Goal: Task Accomplishment & Management: Use online tool/utility

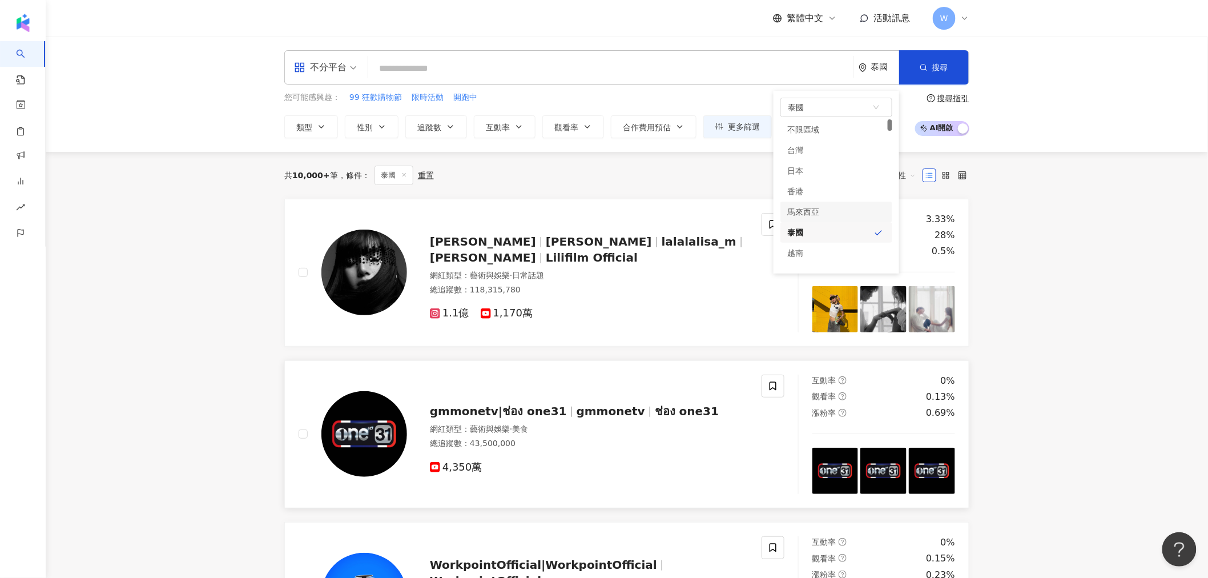
click at [577, 415] on span "gmmonetv" at bounding box center [611, 411] width 69 height 14
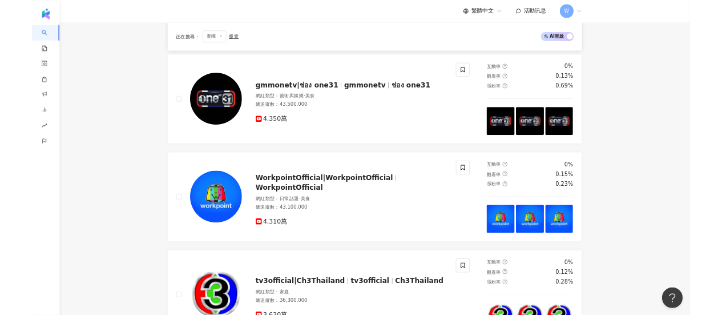
scroll to position [285, 0]
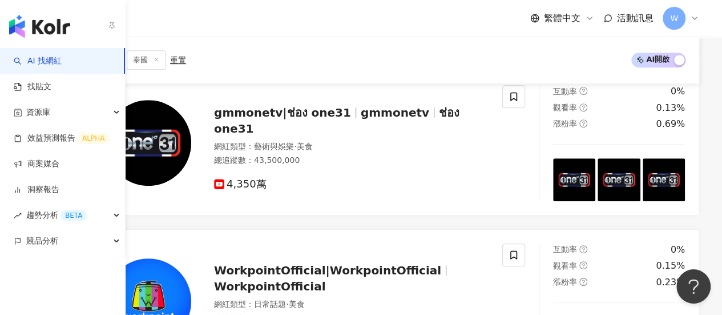
click at [27, 57] on link "AI 找網紅" at bounding box center [38, 60] width 48 height 11
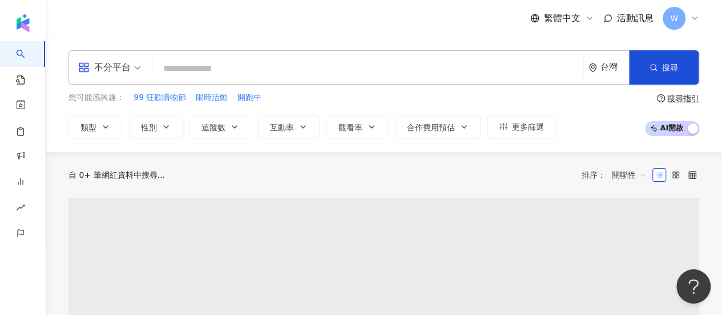
click at [201, 65] on input "search" at bounding box center [368, 69] width 422 height 22
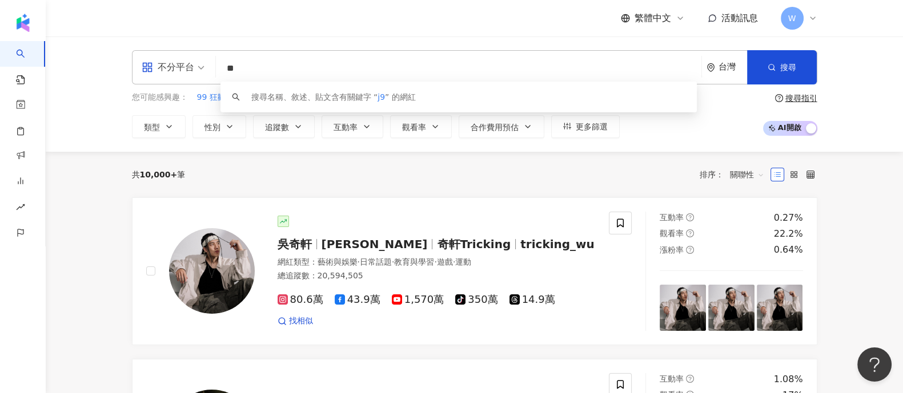
type input "*"
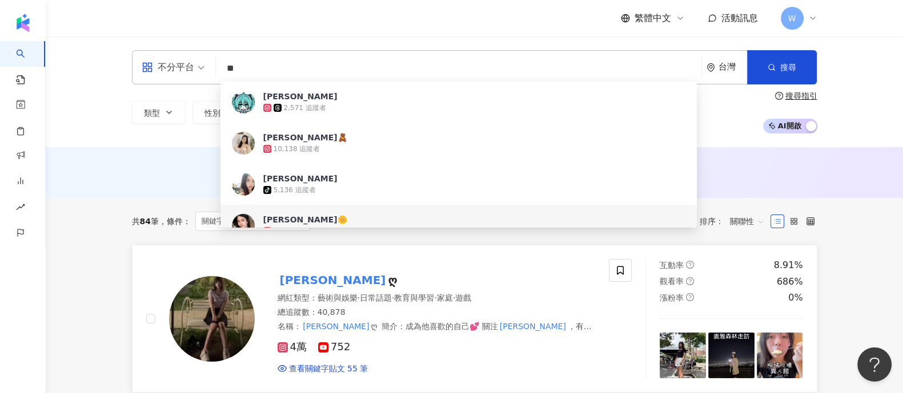
type input "**"
click at [542, 298] on div "網紅類型 ： 藝術與娛樂 · 日常話題 · 教育與學習 · 家庭 · 遊戲" at bounding box center [437, 298] width 318 height 11
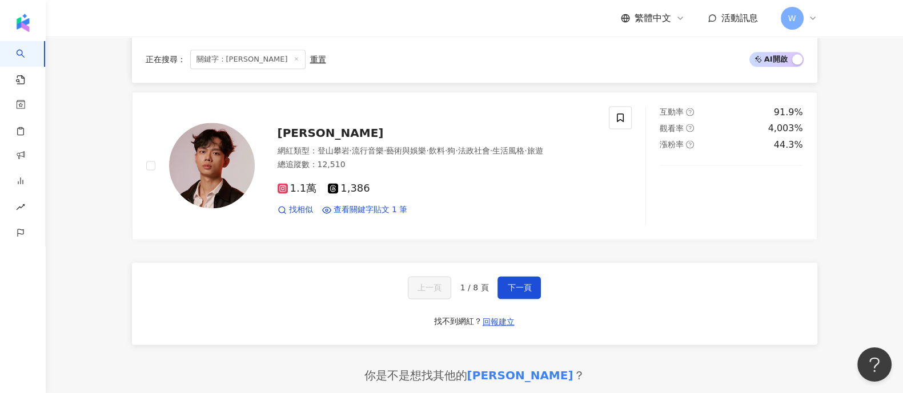
scroll to position [1855, 0]
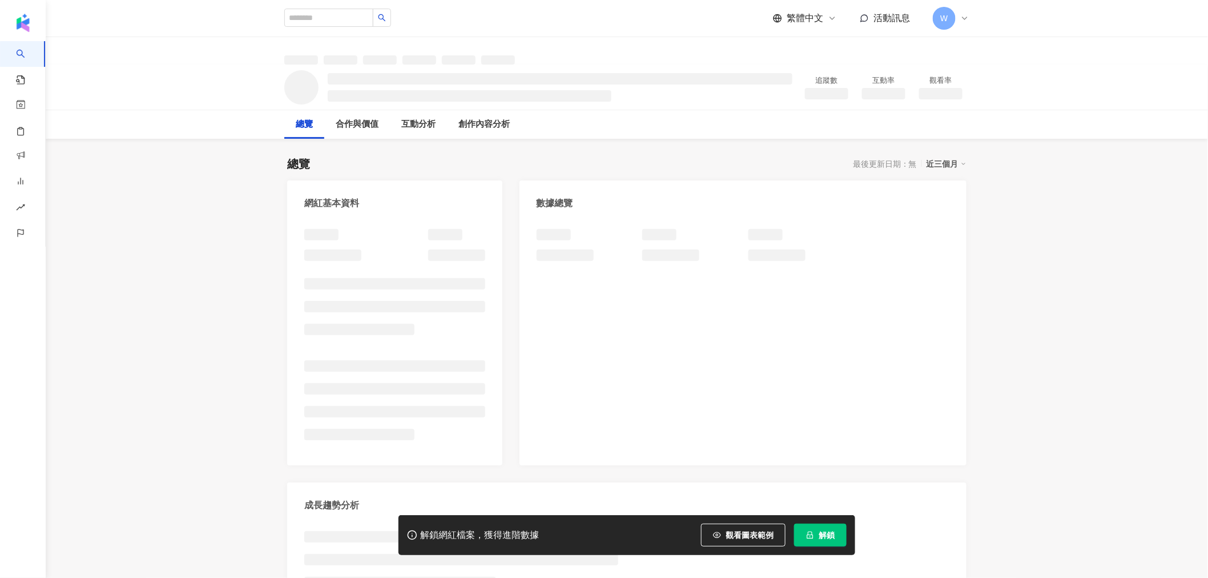
click at [962, 23] on div "W" at bounding box center [951, 18] width 37 height 23
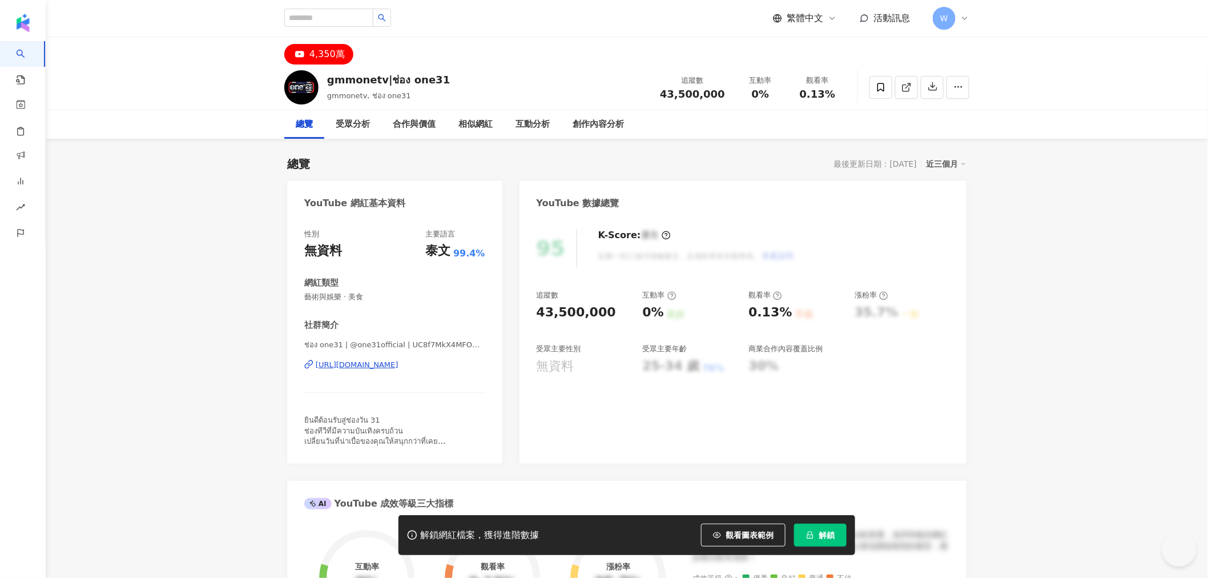
click at [964, 21] on icon at bounding box center [964, 18] width 9 height 9
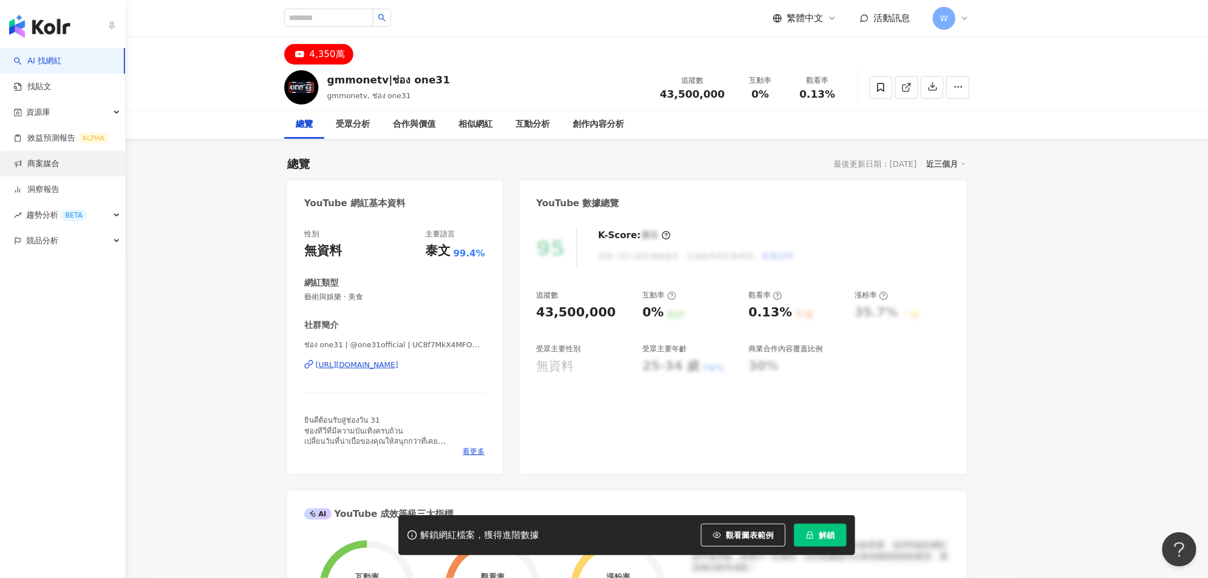
click at [59, 167] on link "商案媒合" at bounding box center [37, 163] width 46 height 11
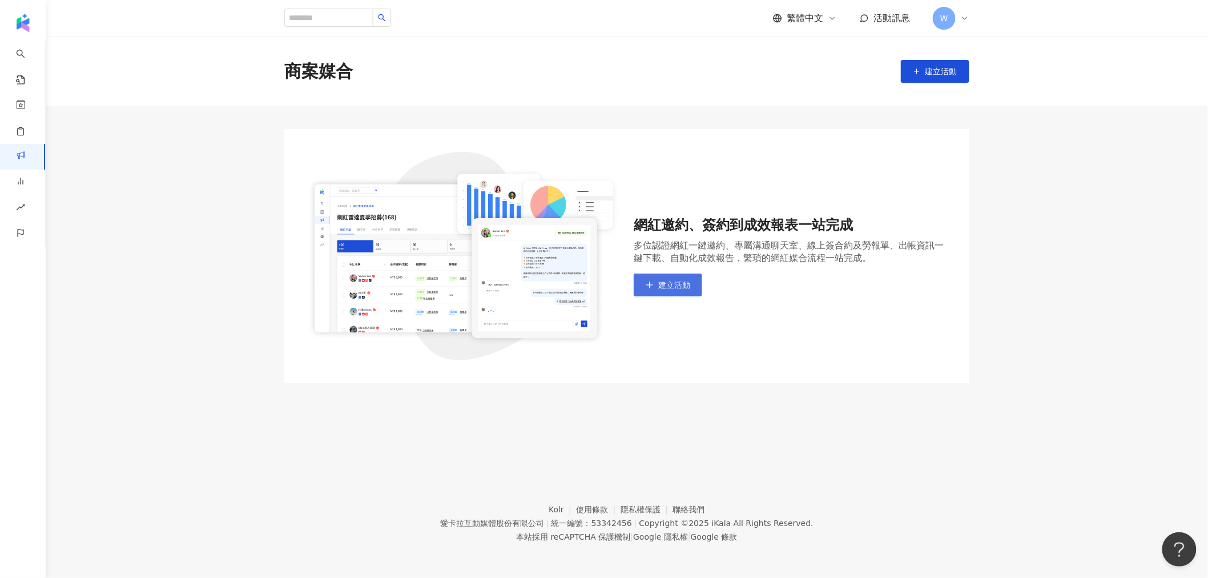
click at [646, 284] on icon "plus" at bounding box center [650, 285] width 8 height 8
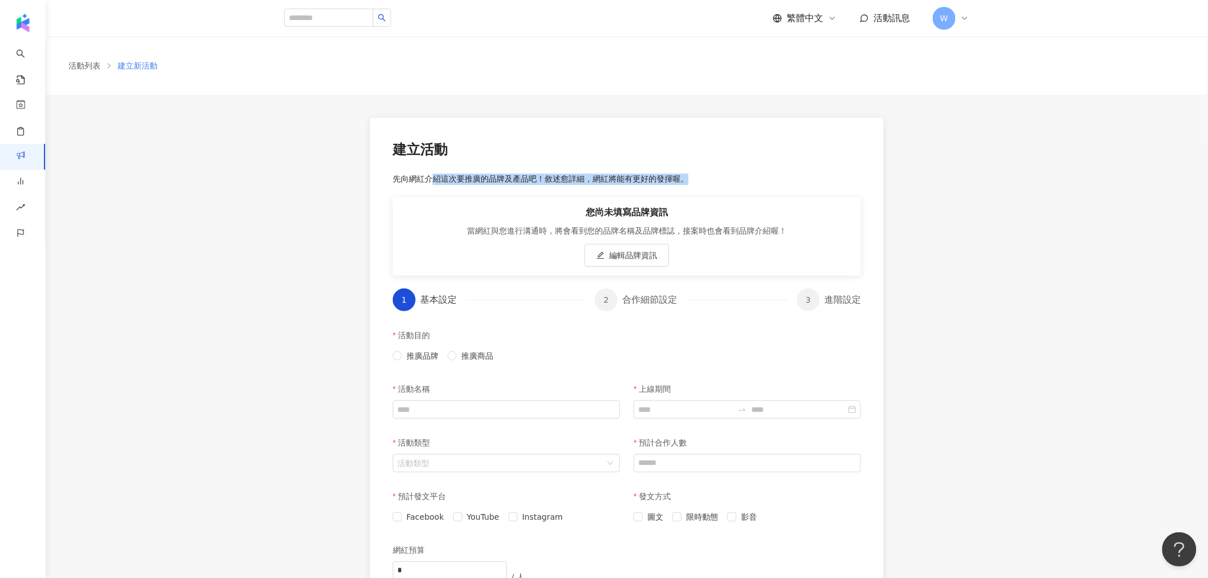
drag, startPoint x: 429, startPoint y: 173, endPoint x: 769, endPoint y: 179, distance: 339.8
click at [769, 178] on p "先向網紅介紹這次要推廣的品牌及產品吧！敘述愈詳細，網紅將能有更好的發揮喔。" at bounding box center [627, 179] width 468 height 11
click at [769, 179] on p "先向網紅介紹這次要推廣的品牌及產品吧！敘述愈詳細，網紅將能有更好的發揮喔。" at bounding box center [627, 179] width 468 height 11
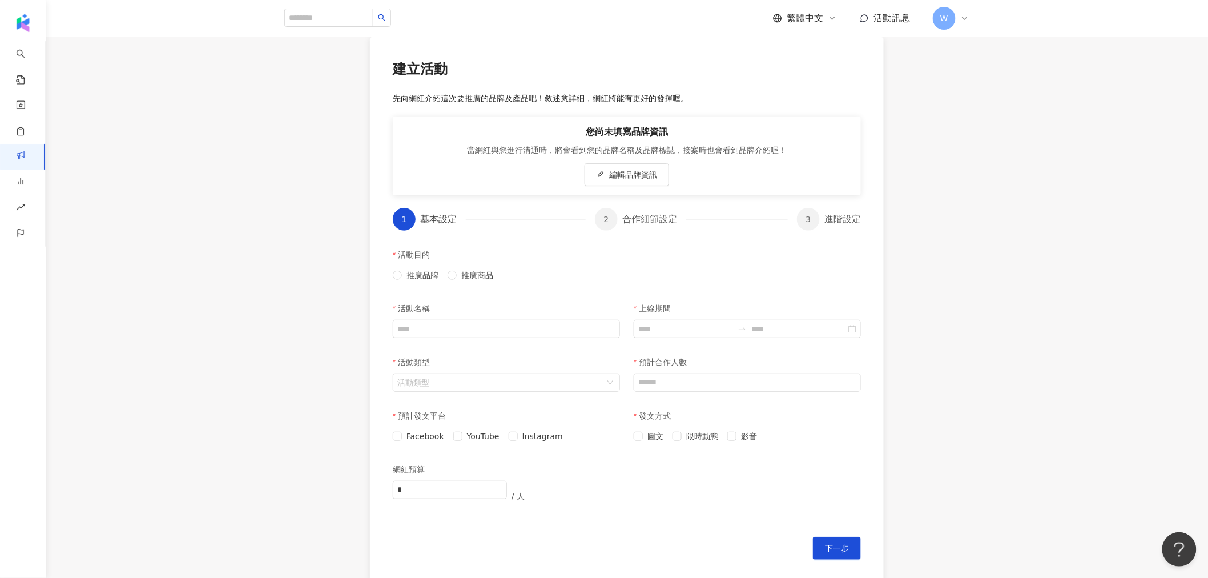
scroll to position [235, 0]
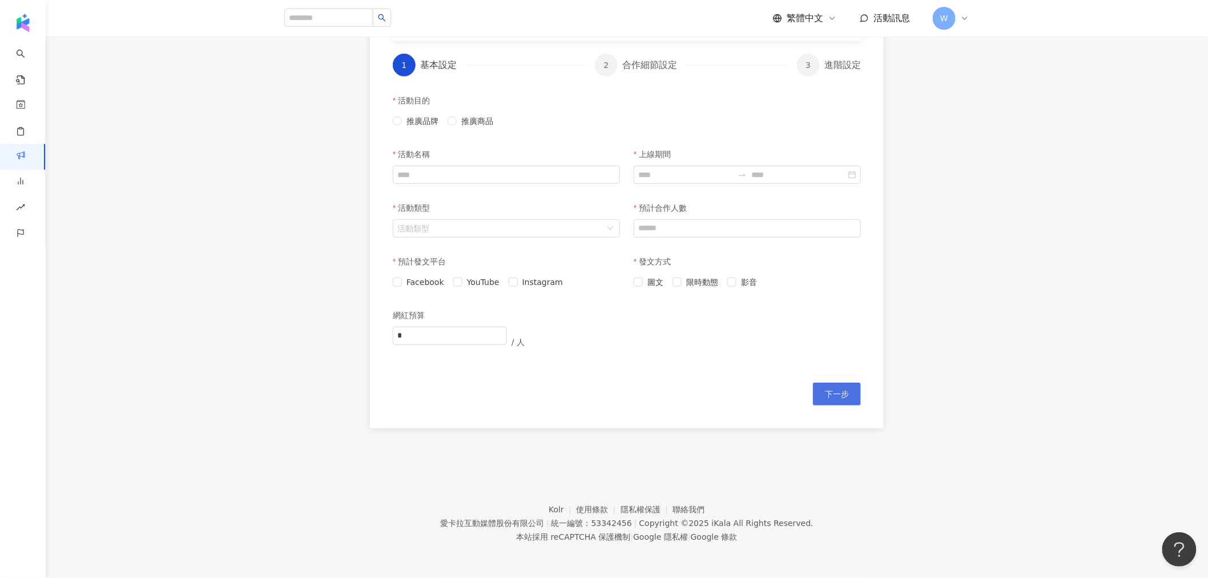
click at [831, 395] on span "下一步" at bounding box center [837, 393] width 24 height 9
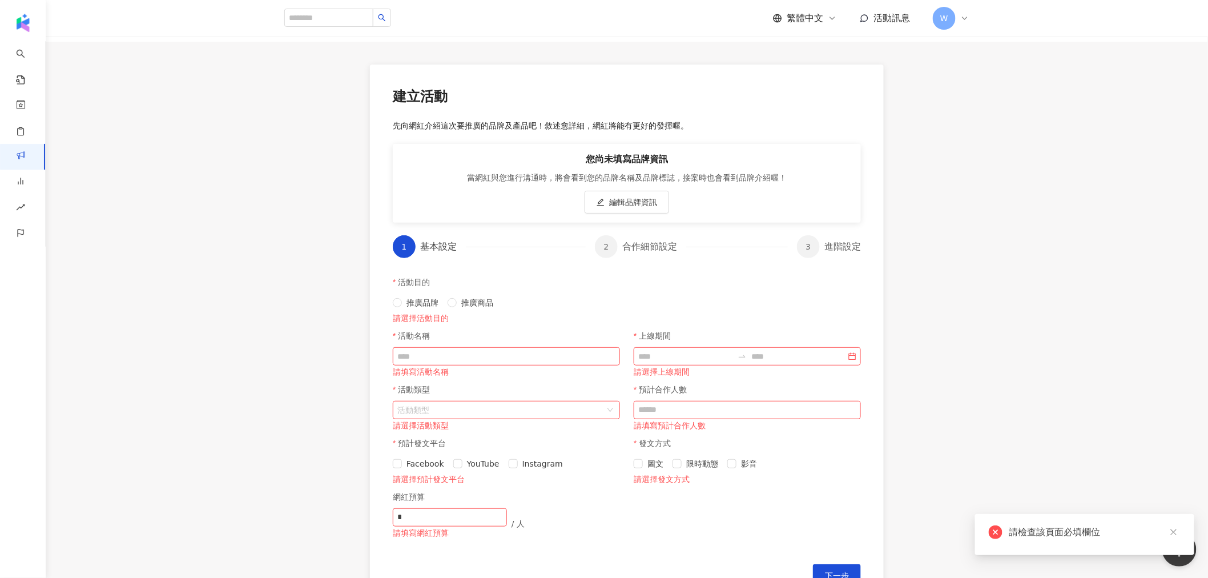
scroll to position [0, 0]
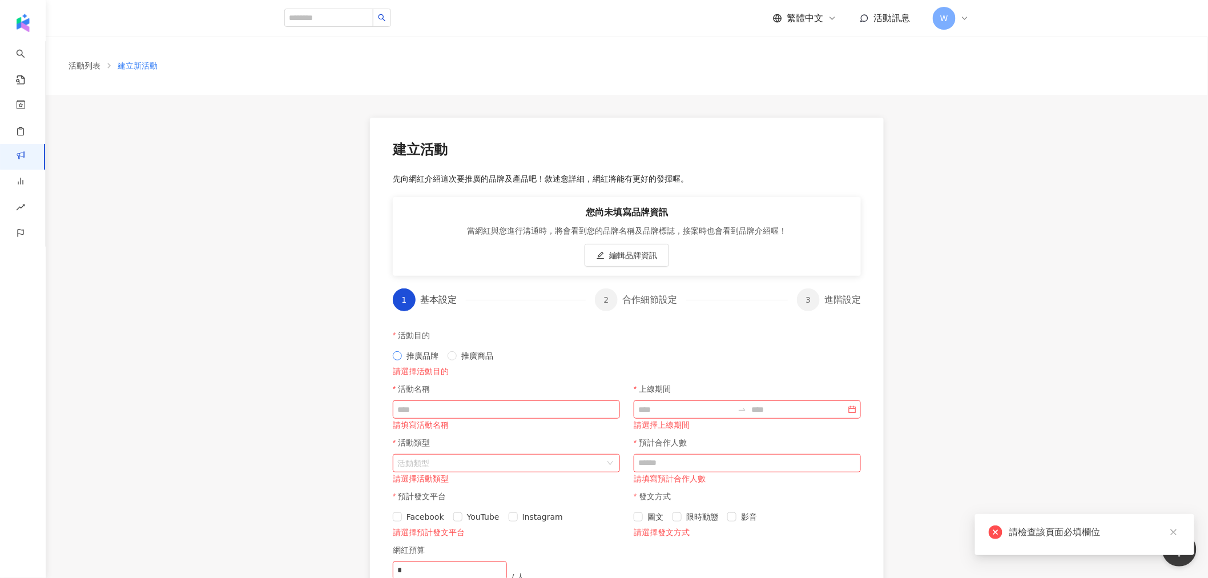
click at [427, 351] on span "推廣品牌" at bounding box center [422, 355] width 41 height 13
click at [434, 401] on input "活動名稱" at bounding box center [506, 409] width 227 height 18
click at [667, 303] on div "合作細節設定" at bounding box center [654, 299] width 64 height 23
click at [492, 404] on input "活動名稱" at bounding box center [506, 409] width 227 height 18
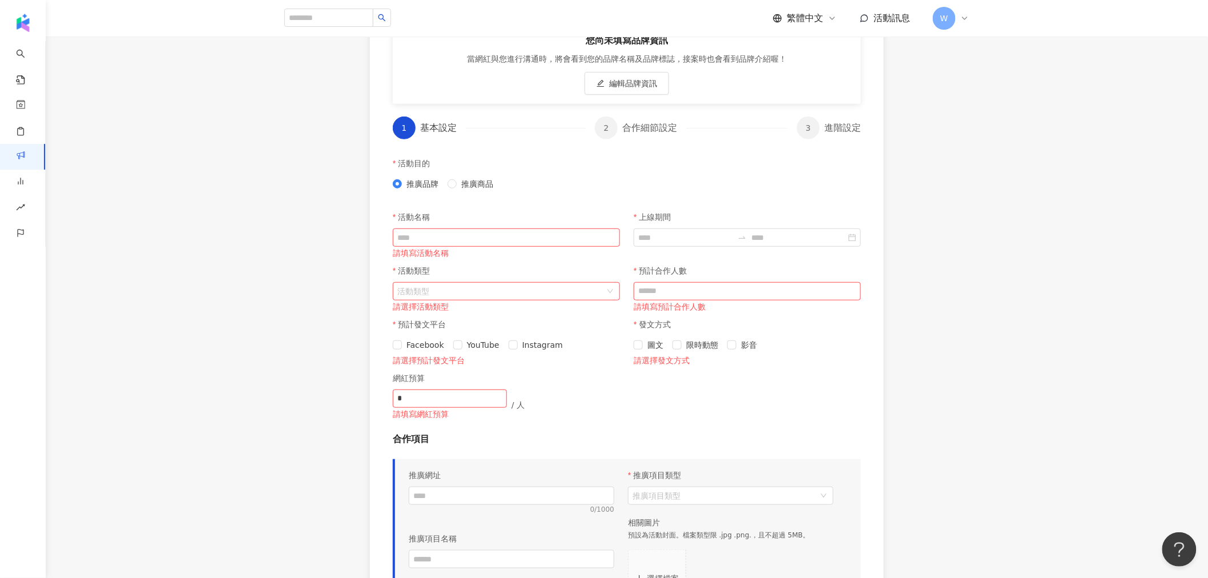
scroll to position [190, 0]
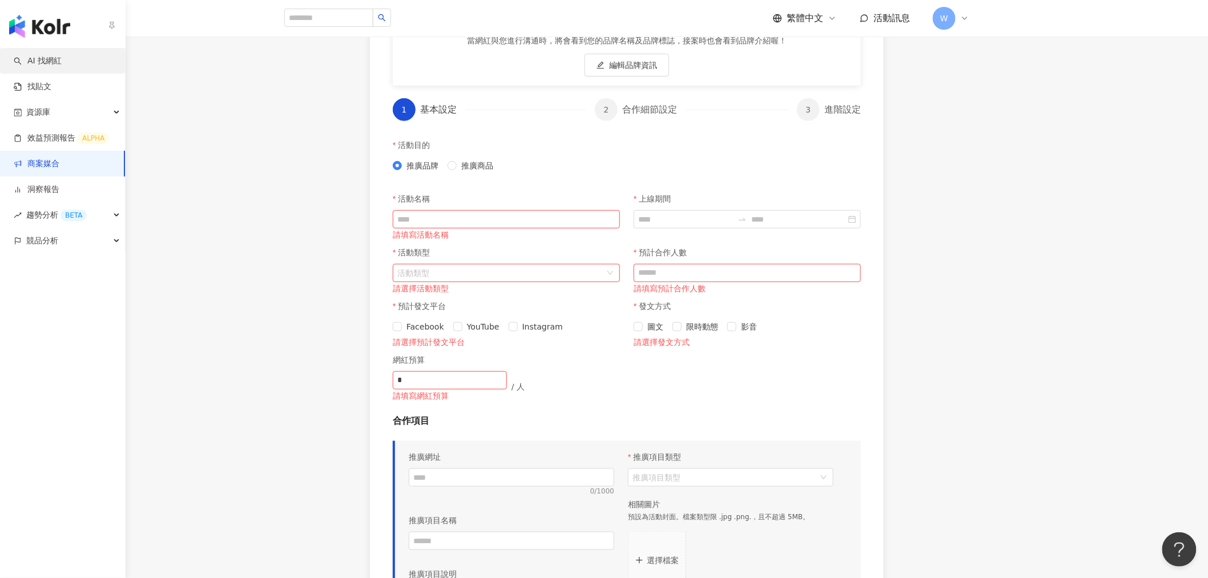
click at [62, 67] on link "AI 找網紅" at bounding box center [38, 60] width 48 height 11
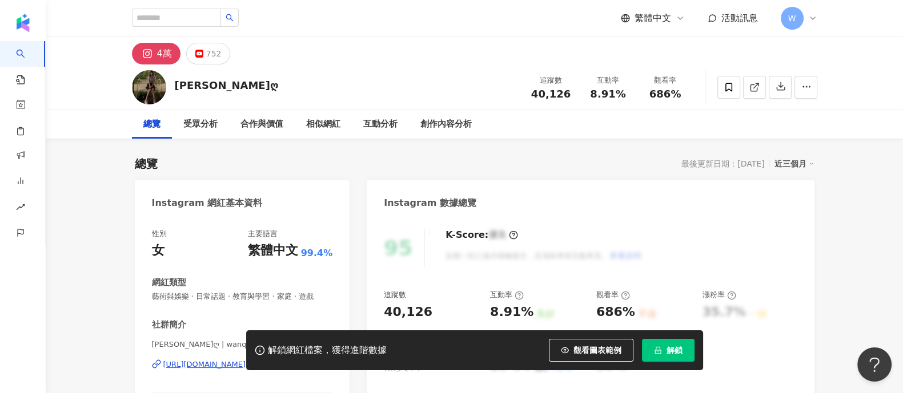
click at [802, 250] on div "95 K-Score : 優良 近期一到三個月積極發文，且漲粉率與互動率高。 查看說明 追蹤數 40,126 互動率 8.91% 良好 觀看率 686% 不佳…" at bounding box center [590, 346] width 447 height 256
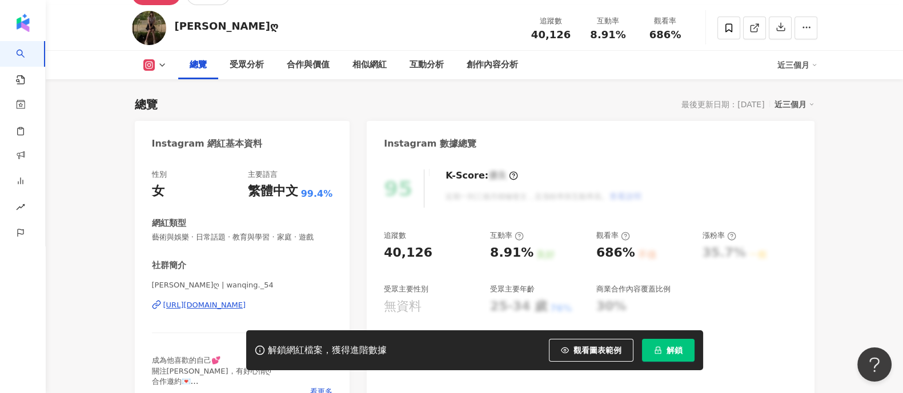
scroll to position [142, 0]
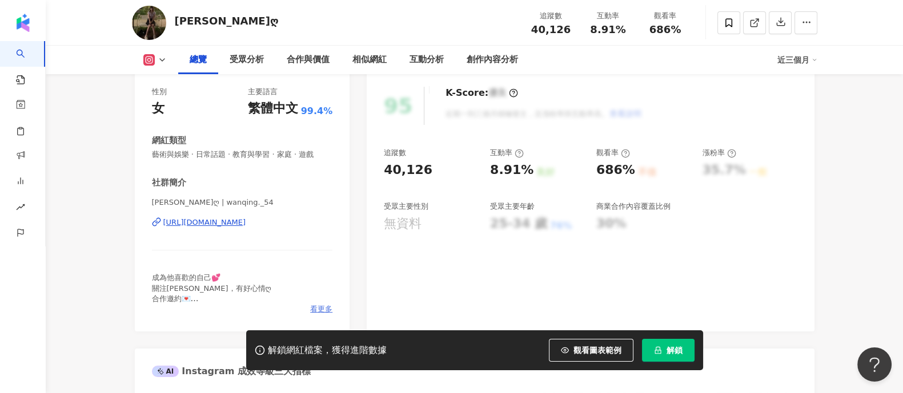
click at [324, 311] on span "看更多" at bounding box center [321, 309] width 22 height 10
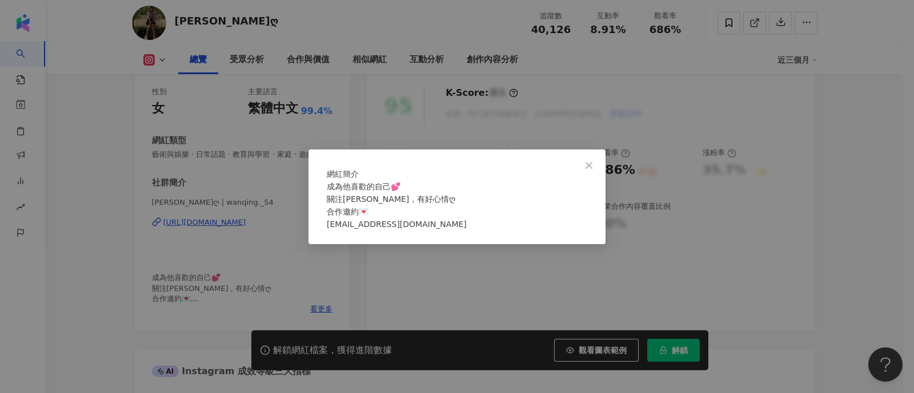
click at [410, 271] on div "網紅簡介 成為他喜歡的自己💕 關注[PERSON_NAME]，有好心情ღ 合作邀約💌 [EMAIL_ADDRESS][DOMAIN_NAME]" at bounding box center [457, 196] width 914 height 393
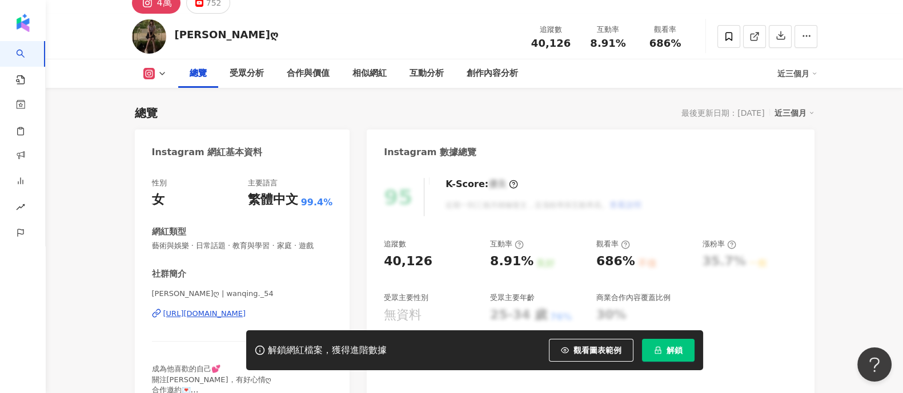
scroll to position [0, 0]
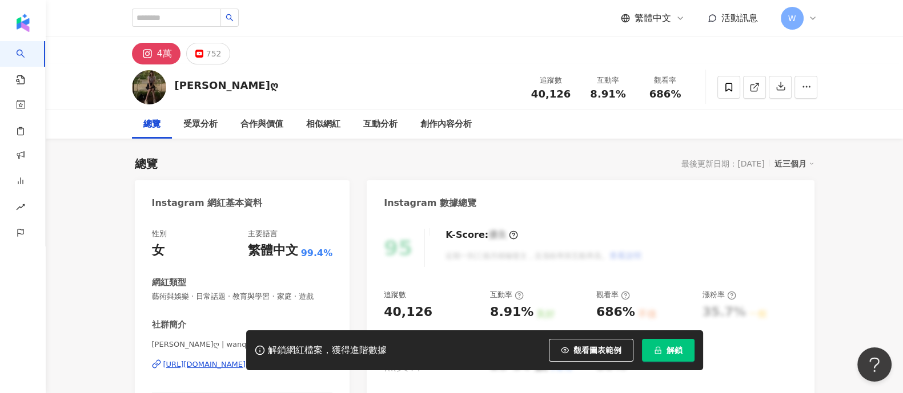
drag, startPoint x: 646, startPoint y: 148, endPoint x: 196, endPoint y: 82, distance: 454.2
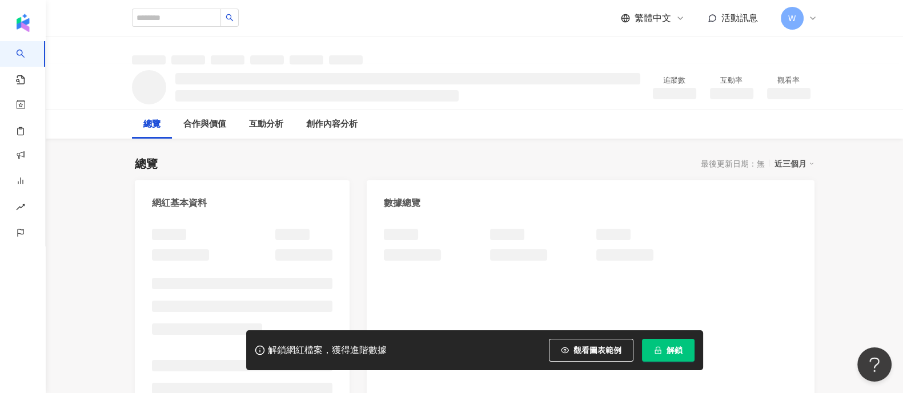
drag, startPoint x: 686, startPoint y: 219, endPoint x: 652, endPoint y: 196, distance: 41.3
click at [686, 219] on div at bounding box center [590, 342] width 447 height 248
